Goal: Task Accomplishment & Management: Complete application form

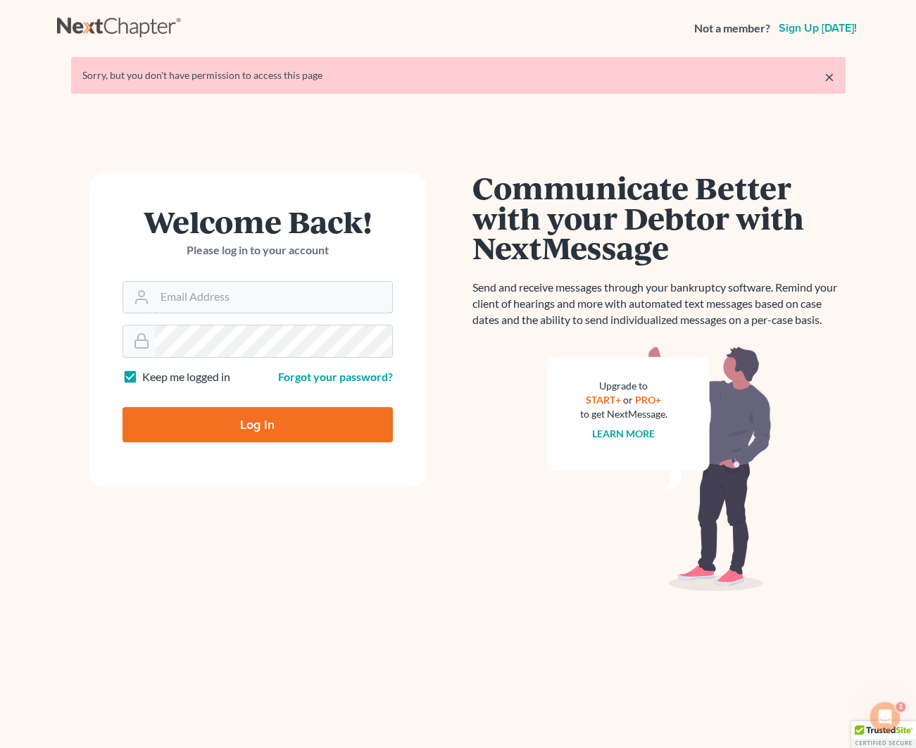
scroll to position [1, 1]
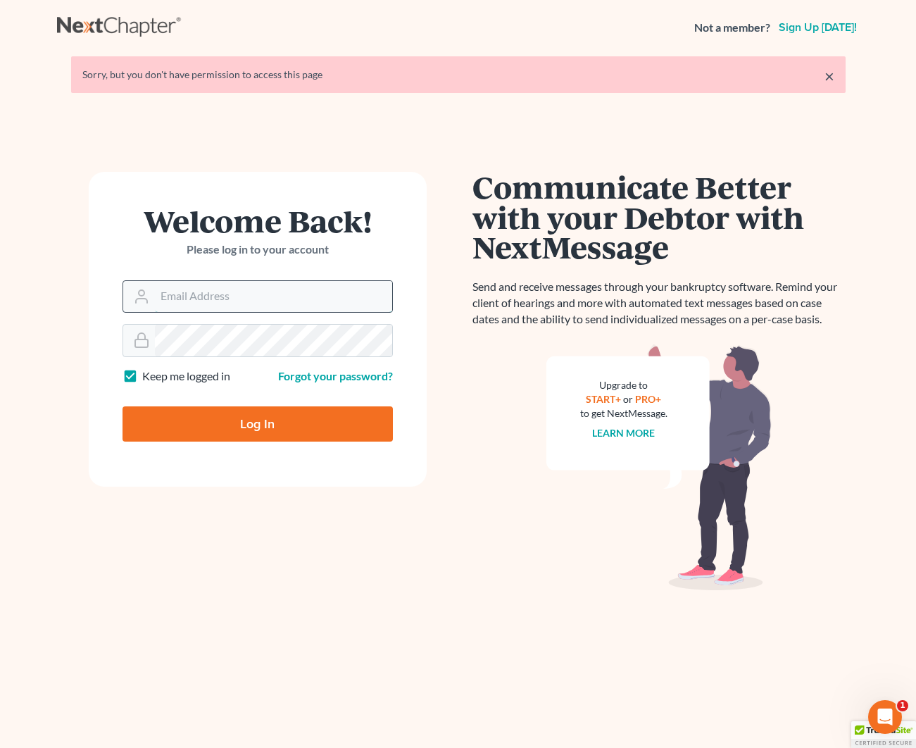
click at [204, 299] on input "Email Address" at bounding box center [273, 296] width 237 height 31
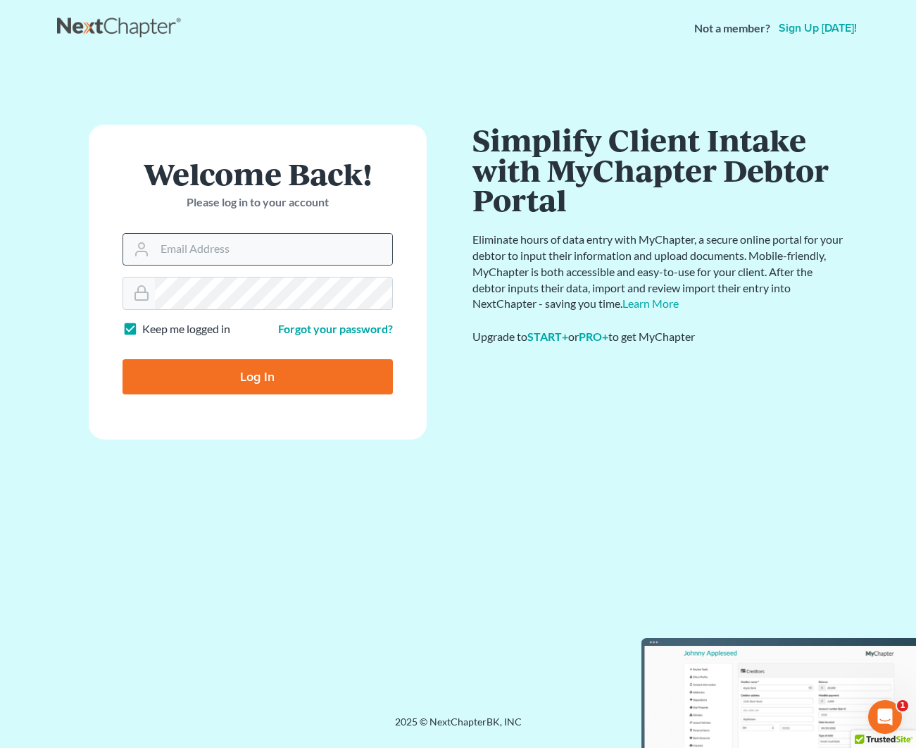
click at [209, 263] on div at bounding box center [258, 249] width 270 height 32
click at [209, 249] on input "Email Address" at bounding box center [273, 249] width 237 height 31
type input "[EMAIL_ADDRESS][DOMAIN_NAME]"
click at [223, 370] on input "Log In" at bounding box center [258, 376] width 270 height 35
type input "Thinking..."
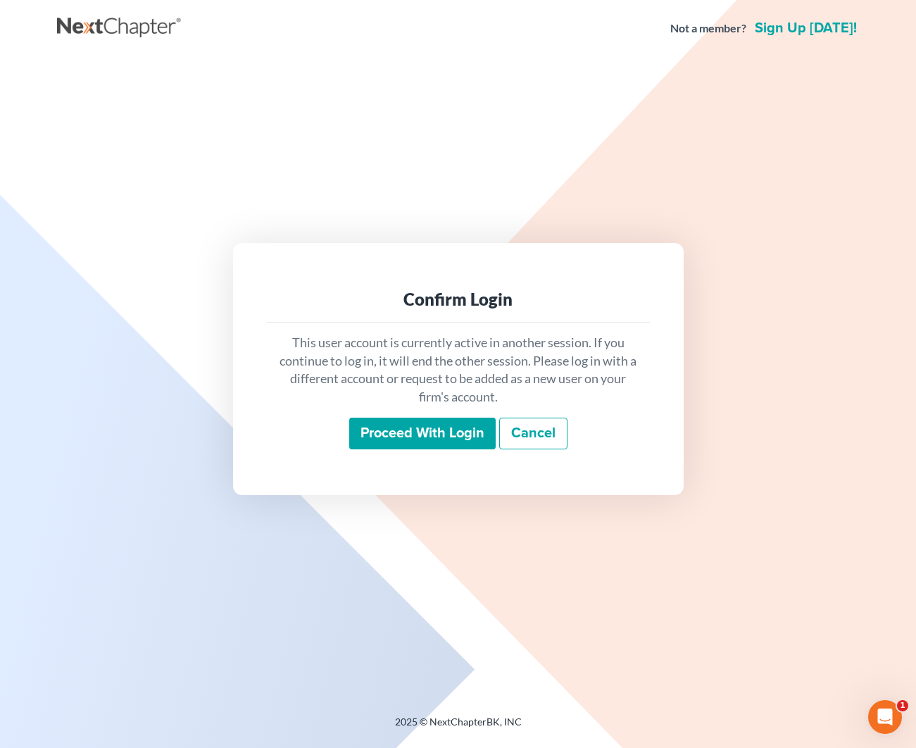
click at [408, 423] on input "Proceed with login" at bounding box center [422, 434] width 146 height 32
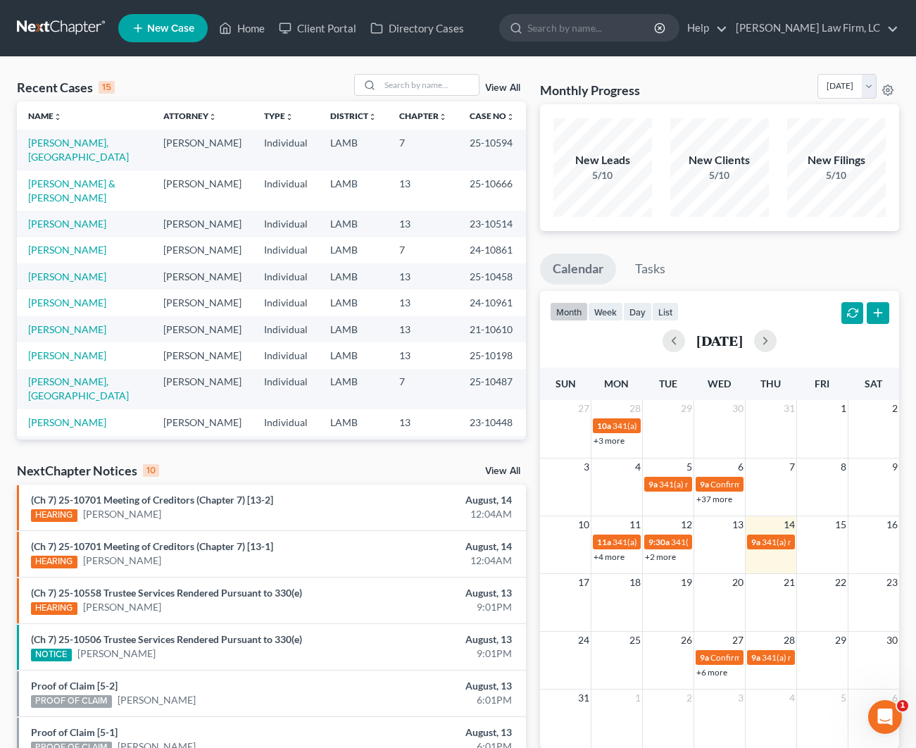
scroll to position [1, 0]
click at [84, 141] on link "Tullier, Madison" at bounding box center [78, 148] width 101 height 26
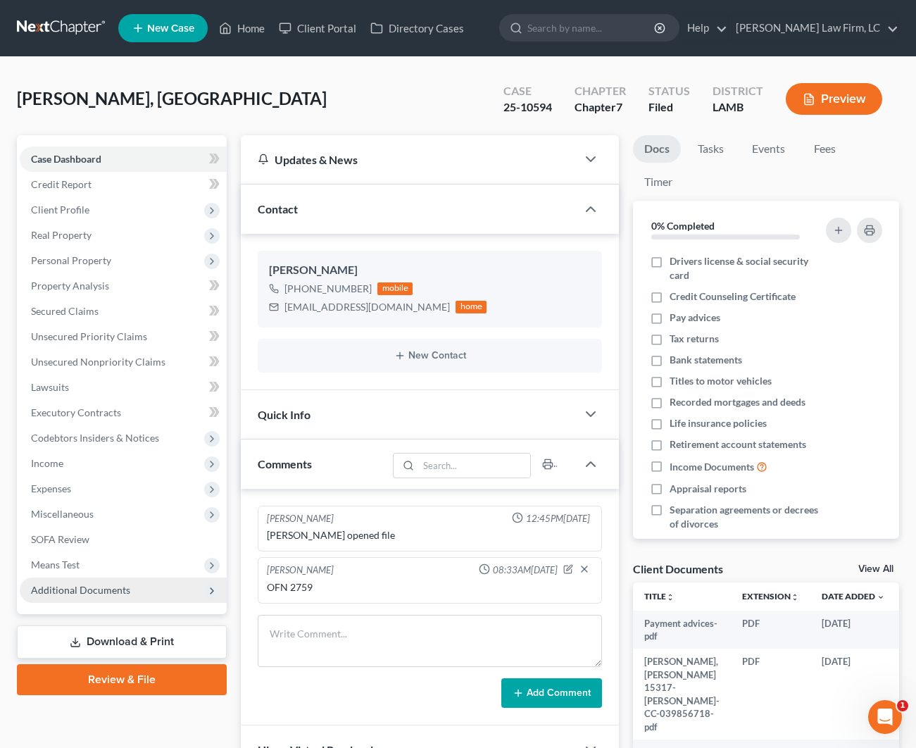
click at [100, 581] on span "Additional Documents" at bounding box center [123, 589] width 207 height 25
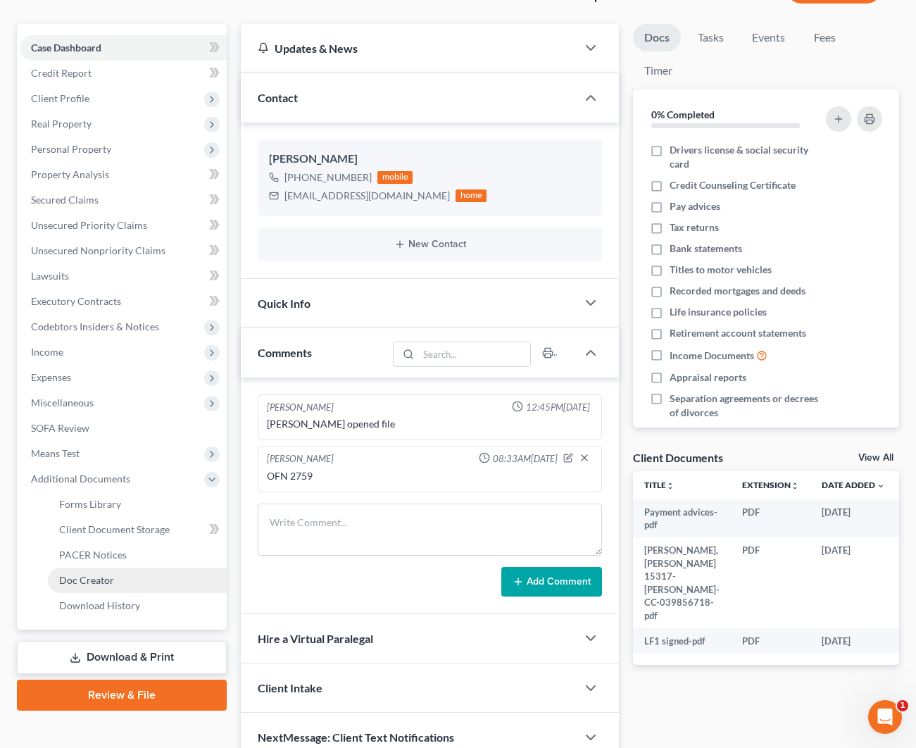
click at [116, 568] on link "Doc Creator" at bounding box center [137, 580] width 179 height 25
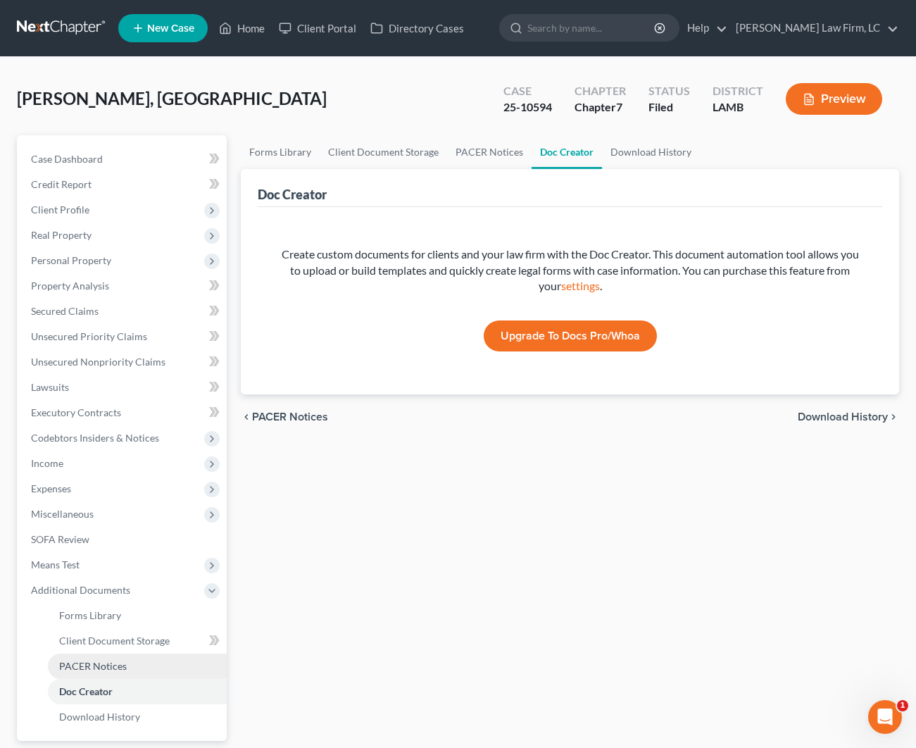
click at [118, 666] on span "PACER Notices" at bounding box center [93, 666] width 68 height 12
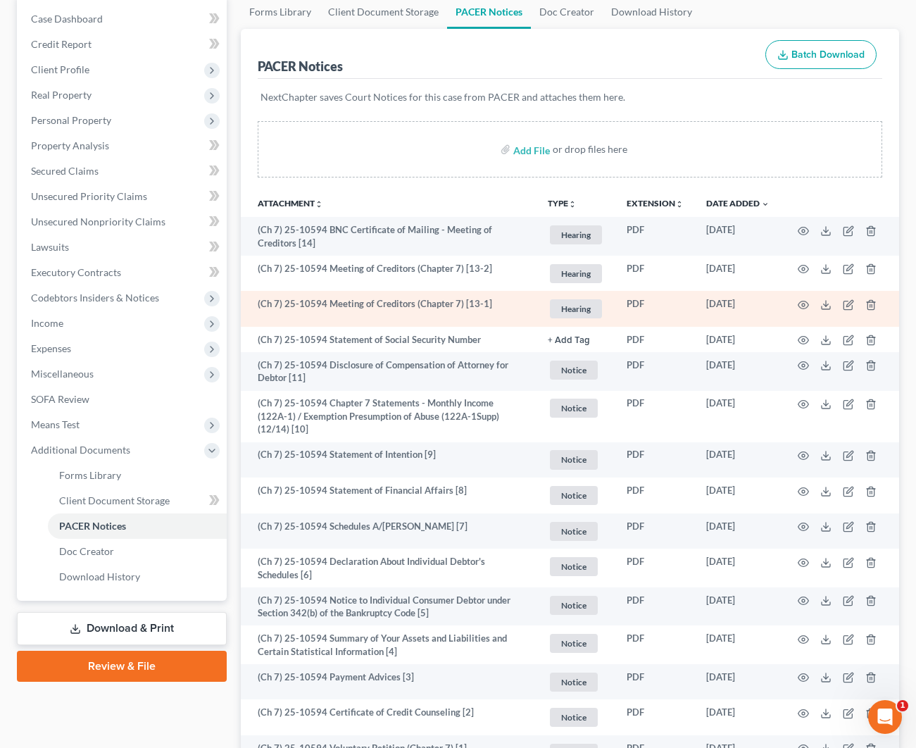
scroll to position [151, 0]
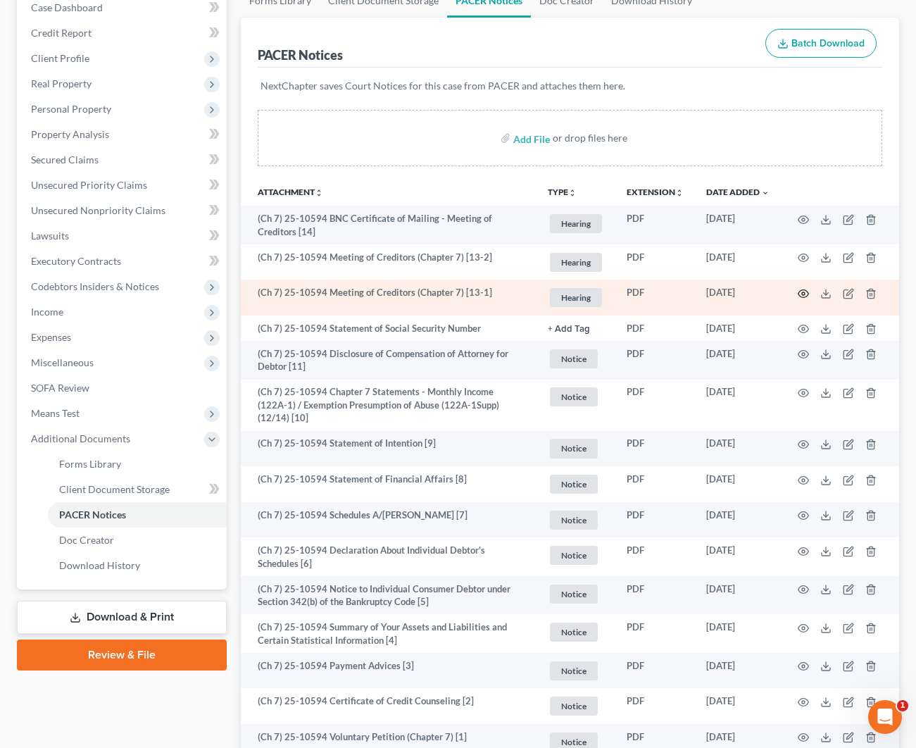
click at [801, 294] on icon "button" at bounding box center [803, 293] width 11 height 11
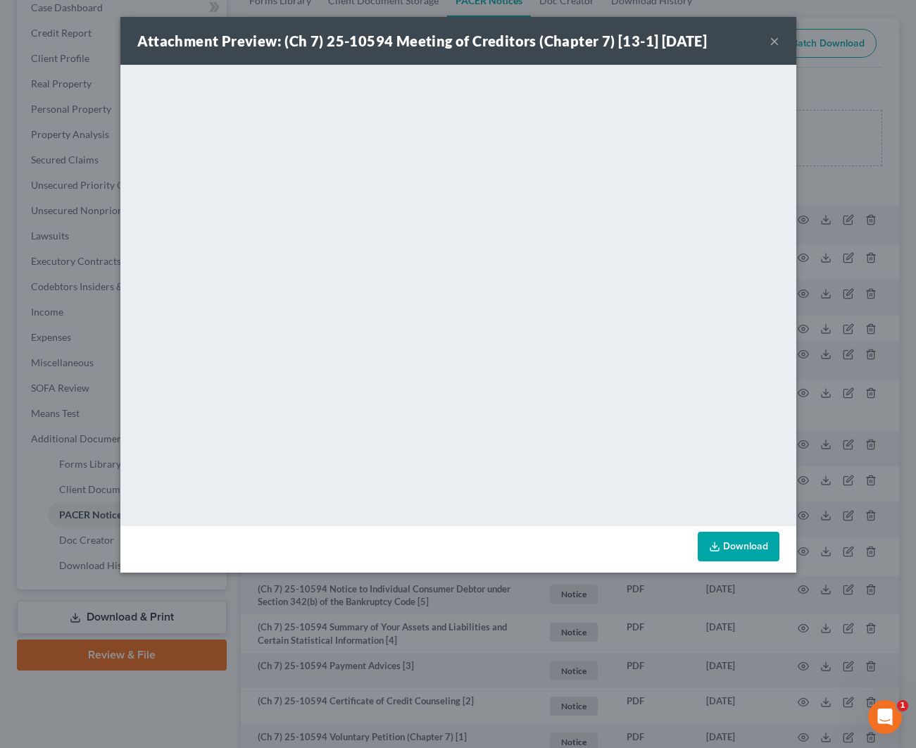
click at [772, 44] on button "×" at bounding box center [775, 40] width 10 height 17
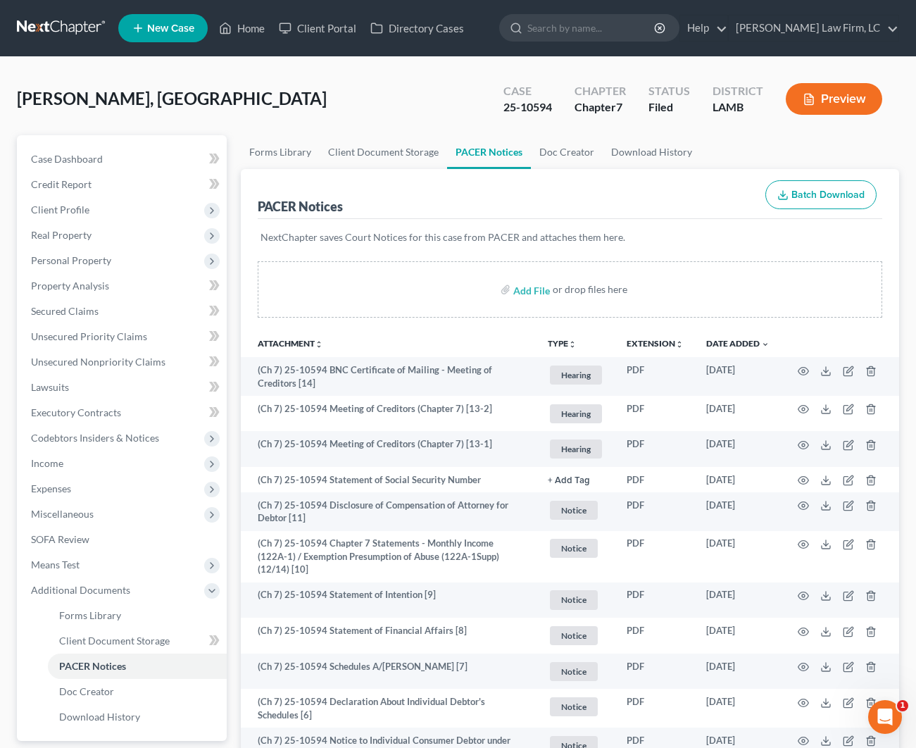
scroll to position [0, 0]
click at [259, 32] on link "Home" at bounding box center [242, 27] width 60 height 25
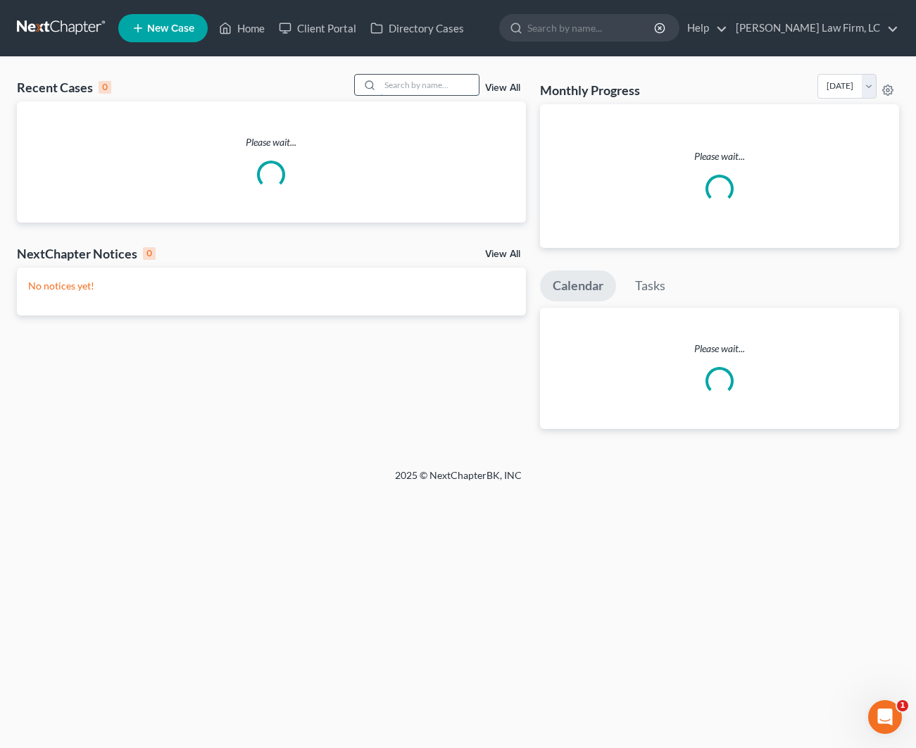
click at [418, 85] on input "search" at bounding box center [429, 85] width 99 height 20
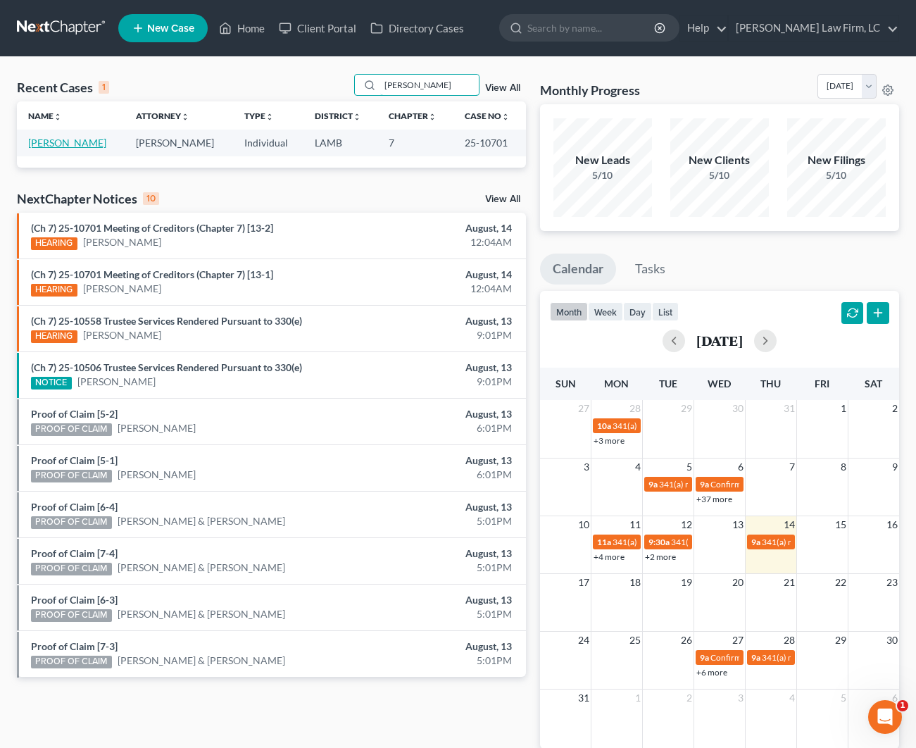
type input "Jennifer Hopkins"
click at [68, 144] on link "Hopkins, Jennifer" at bounding box center [67, 143] width 78 height 12
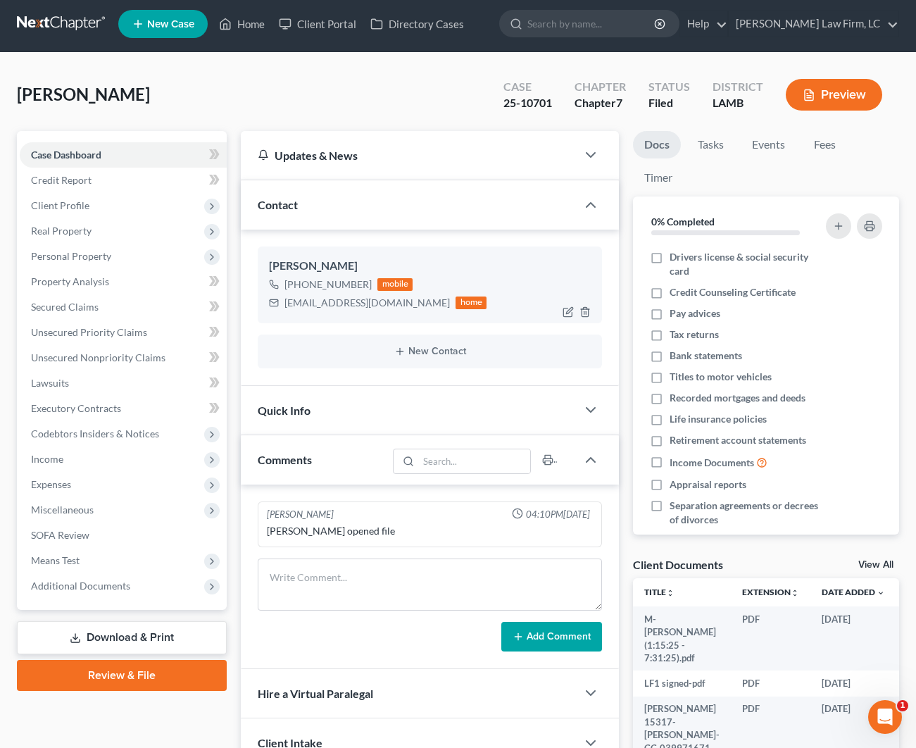
scroll to position [0, 1]
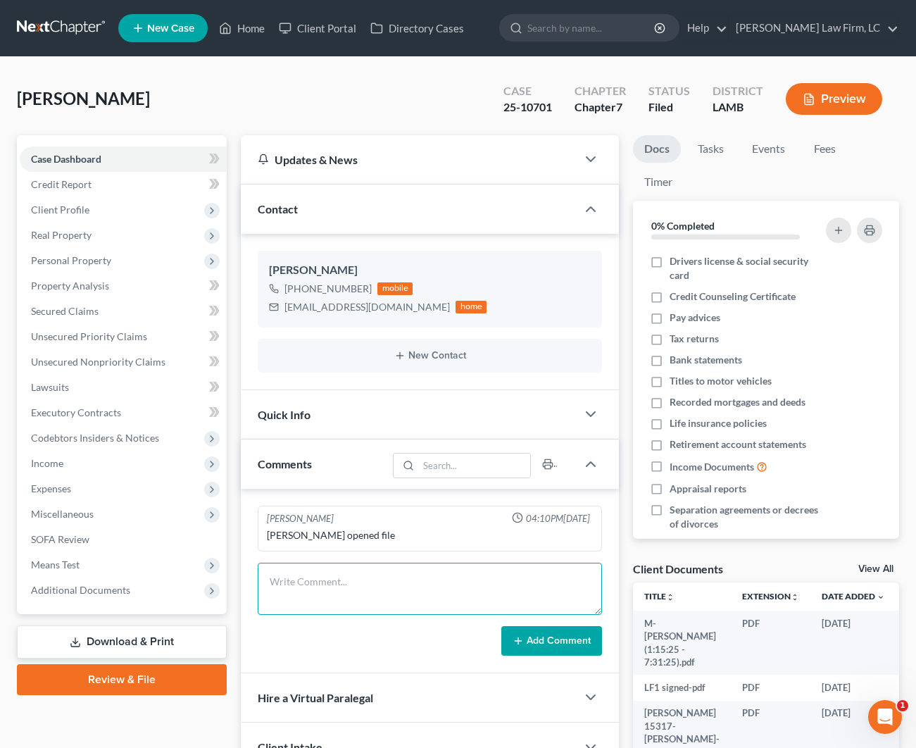
click at [295, 593] on textarea at bounding box center [430, 589] width 344 height 52
type textarea "OFN 2780"
drag, startPoint x: 526, startPoint y: 639, endPoint x: 533, endPoint y: 639, distance: 7.1
click at [526, 639] on button "Add Comment" at bounding box center [551, 641] width 101 height 30
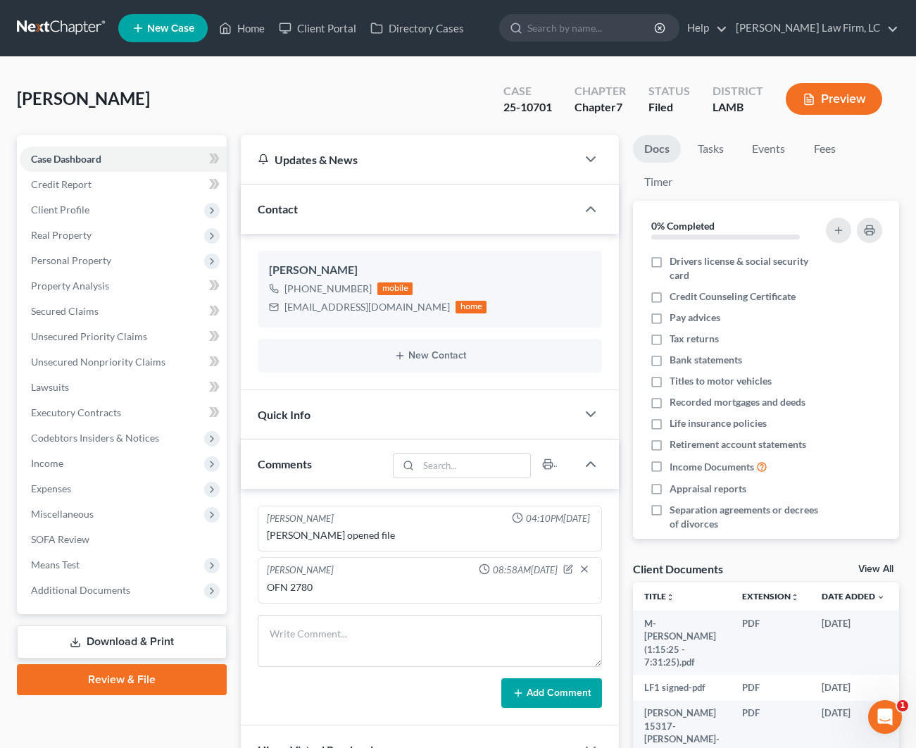
scroll to position [0, 1]
drag, startPoint x: 362, startPoint y: 285, endPoint x: 318, endPoint y: 277, distance: 45.2
click at [298, 284] on div "+1 (225) 620-7049" at bounding box center [328, 289] width 87 height 14
copy div "(225) 620-7049"
click at [401, 305] on div "jenniferhopkins@gmail.com" at bounding box center [367, 307] width 165 height 14
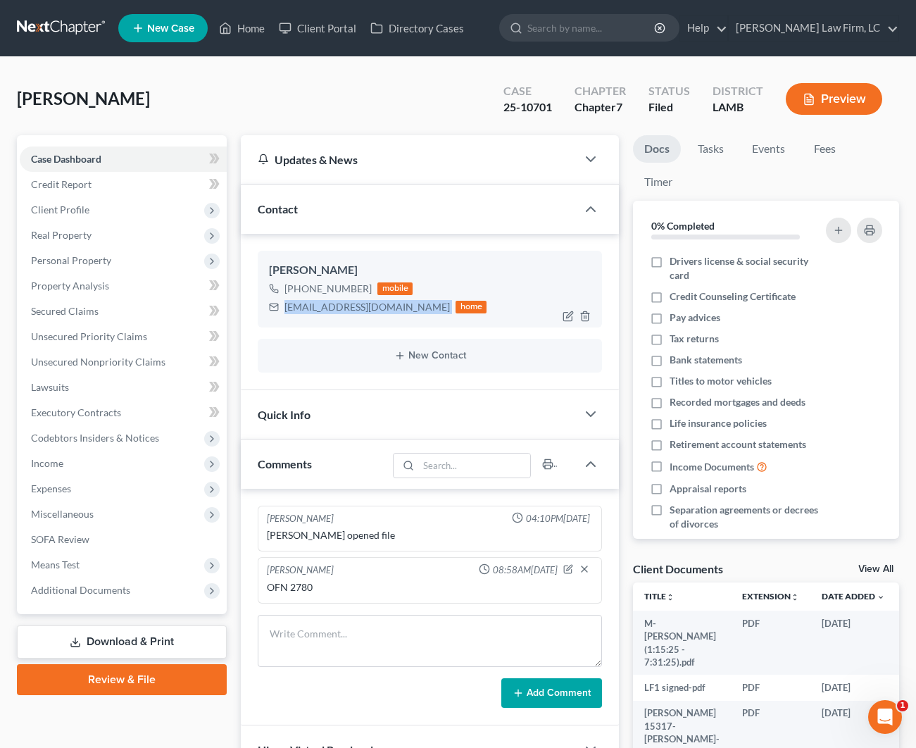
drag, startPoint x: 401, startPoint y: 305, endPoint x: 285, endPoint y: 310, distance: 115.6
click at [285, 310] on div "jenniferhopkins@gmail.com" at bounding box center [367, 307] width 165 height 14
copy div "jenniferhopkins@gmail.com"
drag, startPoint x: 545, startPoint y: 106, endPoint x: 469, endPoint y: 106, distance: 76.1
click at [469, 106] on div "Hopkins, Jennifer Upgraded Case 25-10701 Chapter Chapter 7 Status Filed Distric…" at bounding box center [458, 104] width 882 height 61
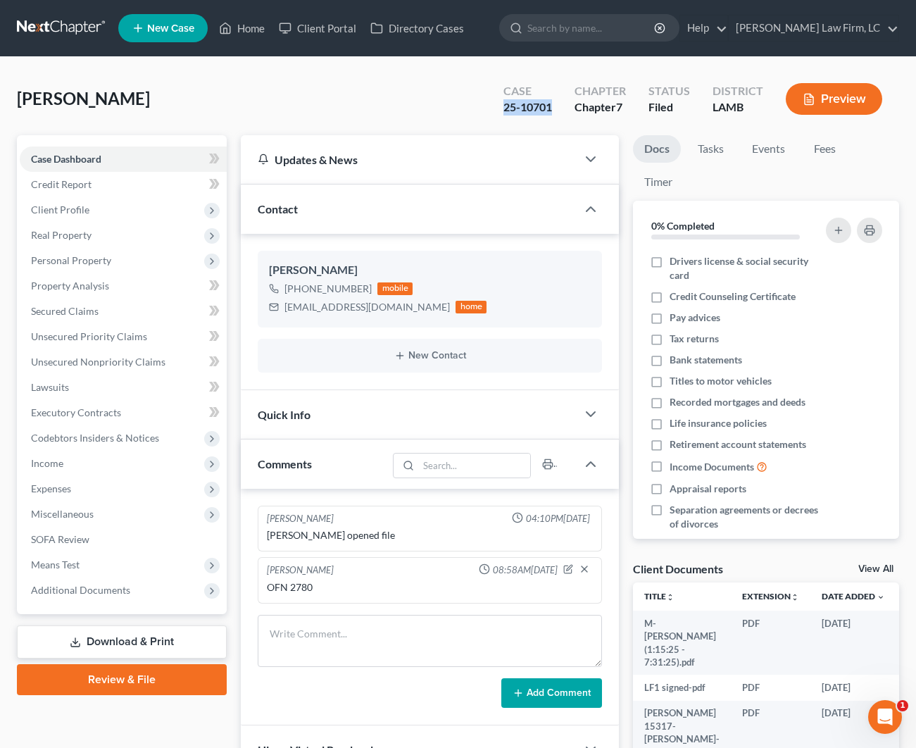
copy div "25-10701"
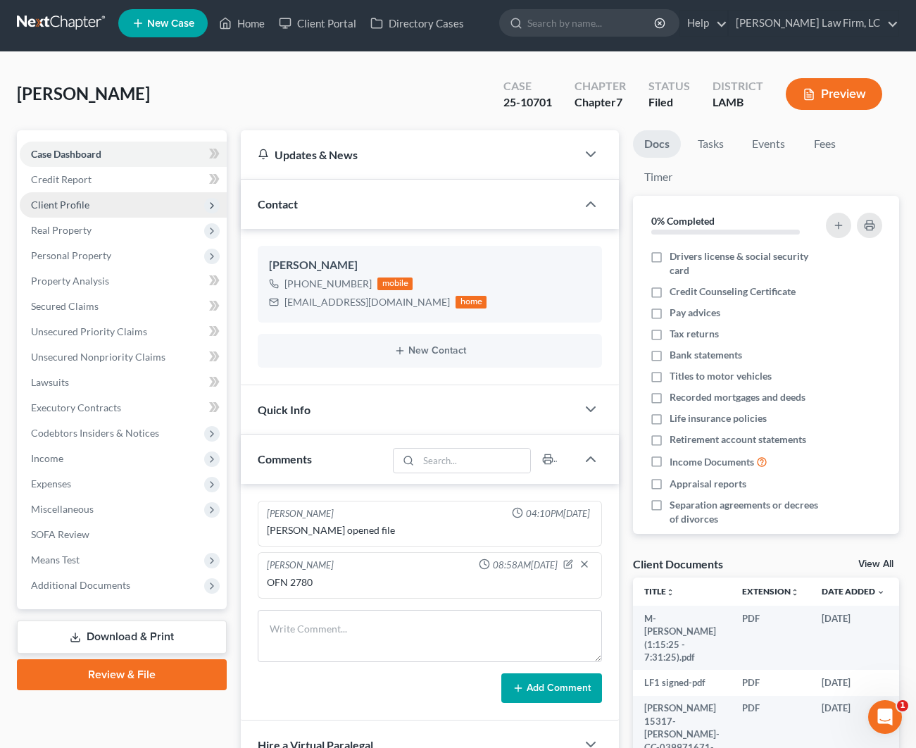
click at [52, 215] on ul "Case Dashboard Payments Invoices Payments Payments Credit Report Client Profile" at bounding box center [123, 370] width 207 height 456
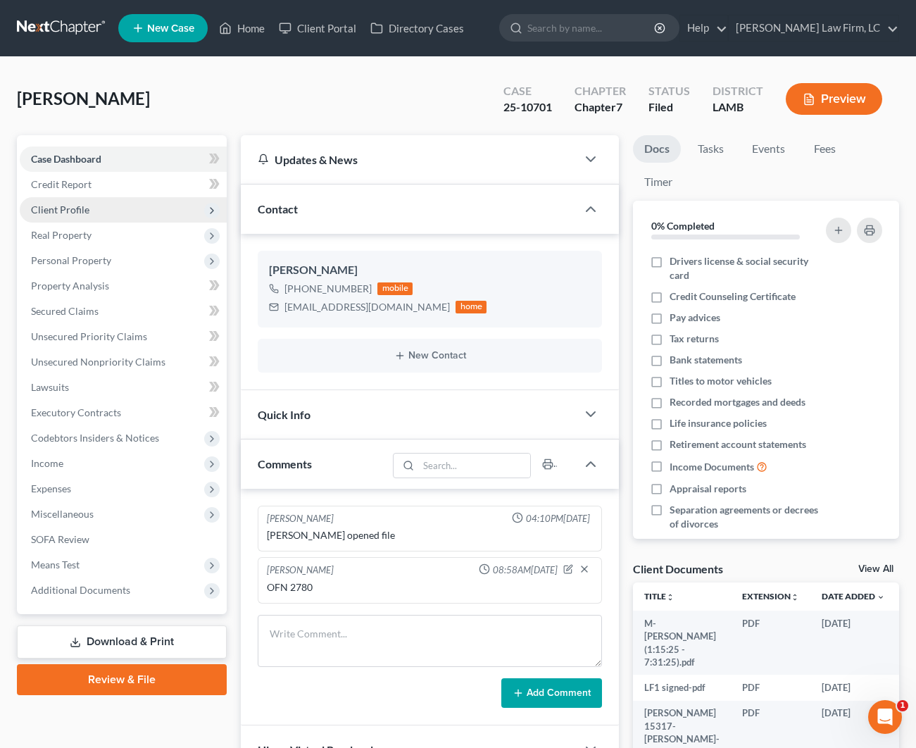
scroll to position [1, 0]
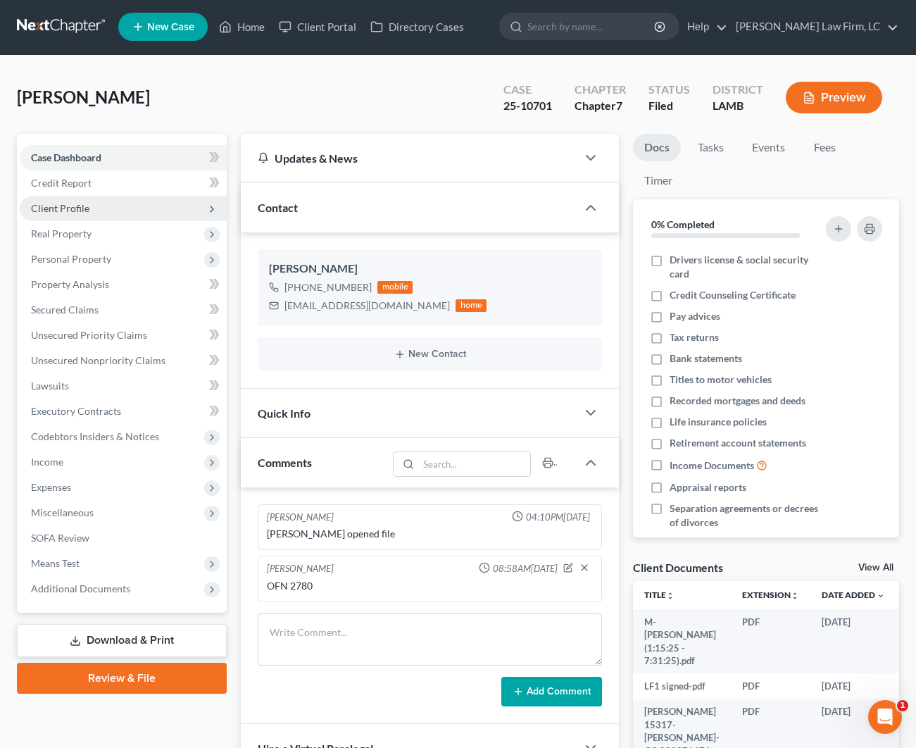
click at [145, 204] on span "Client Profile" at bounding box center [123, 208] width 207 height 25
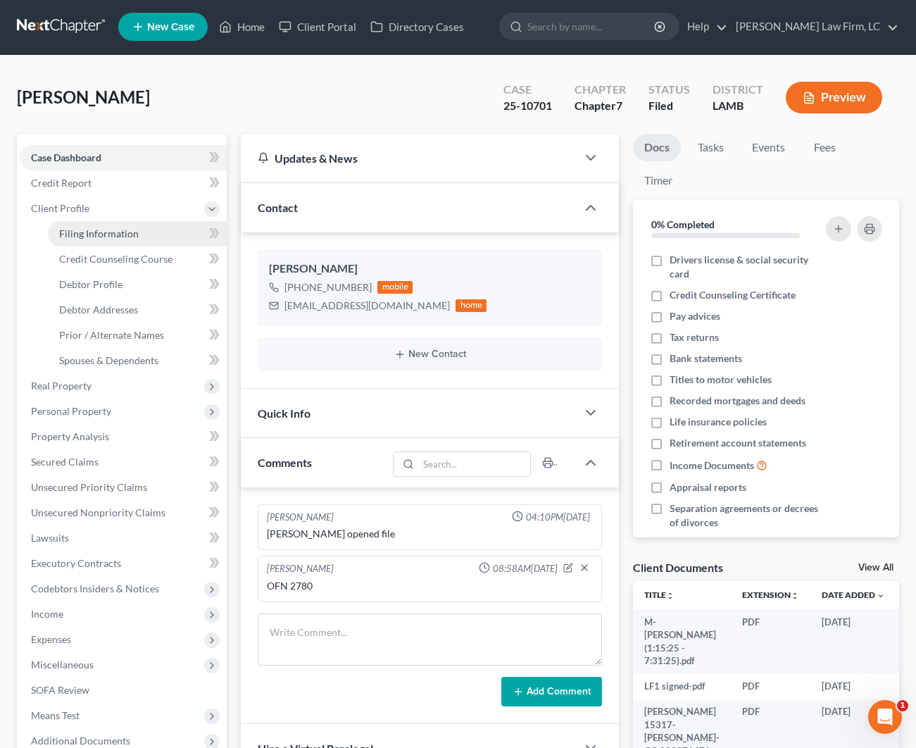
click at [125, 237] on span "Filing Information" at bounding box center [99, 233] width 80 height 12
select select "1"
select select "0"
select select "19"
